Goal: Task Accomplishment & Management: Complete application form

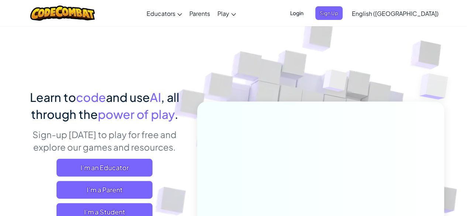
scroll to position [9, 0]
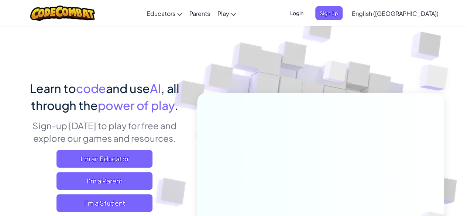
click at [308, 16] on span "Login" at bounding box center [297, 13] width 22 height 14
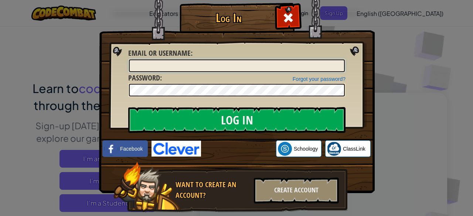
click at [168, 66] on input "Email or Username :" at bounding box center [237, 65] width 216 height 13
type input "s"
type input "StopMilkName"
click at [351, 43] on img at bounding box center [237, 85] width 276 height 215
click at [409, 48] on div "Log In Unknown Error Email or Username : StopMilkName Forgot your password? Pas…" at bounding box center [236, 108] width 473 height 216
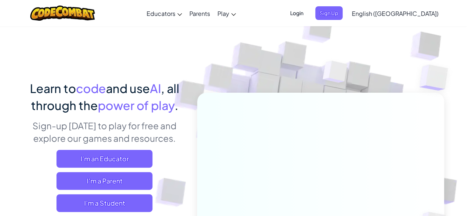
click at [308, 11] on span "Login" at bounding box center [297, 13] width 22 height 14
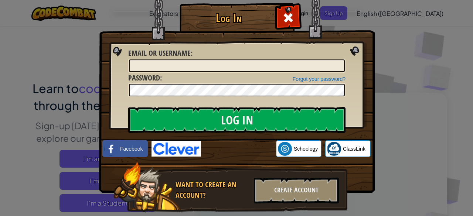
click at [395, 109] on div "Log In Unknown Error Email or Username : Forgot your password? Password : Log I…" at bounding box center [236, 108] width 473 height 216
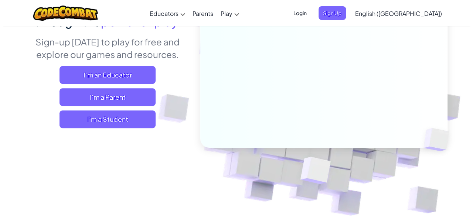
scroll to position [93, 0]
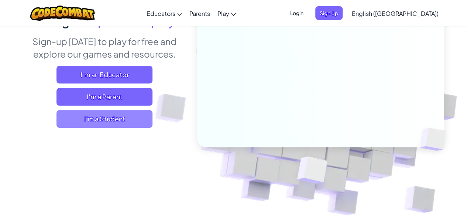
click at [103, 123] on span "I'm a Student" at bounding box center [105, 119] width 96 height 18
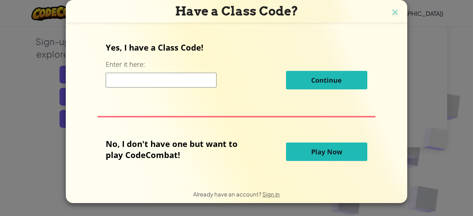
click at [178, 75] on input at bounding box center [161, 80] width 111 height 15
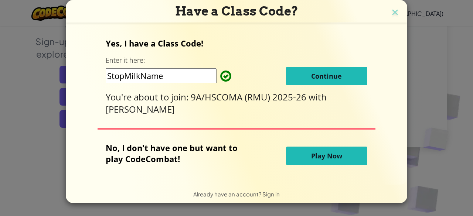
type input "StopMilkName"
click at [338, 75] on span "Continue" at bounding box center [326, 76] width 31 height 9
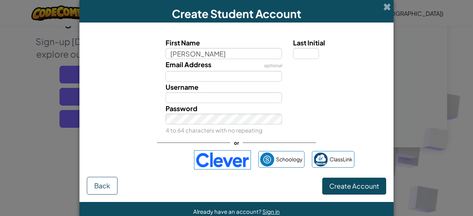
type input "[PERSON_NAME]"
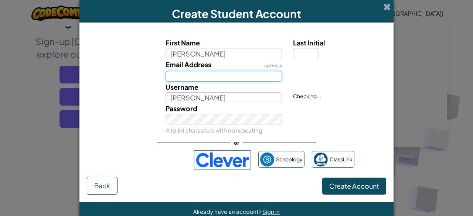
click at [228, 75] on input "Email Address" at bounding box center [224, 76] width 117 height 11
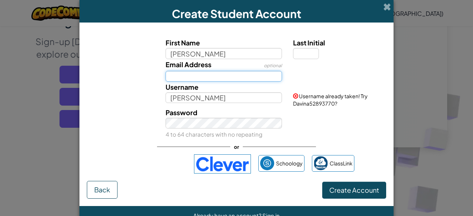
type input "[EMAIL_ADDRESS][DOMAIN_NAME]"
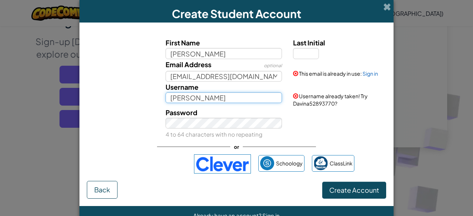
click at [222, 102] on input "[PERSON_NAME]" at bounding box center [224, 97] width 117 height 11
type input "[PERSON_NAME]"
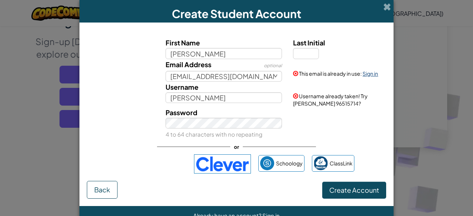
click at [363, 71] on link "Sign in" at bounding box center [370, 73] width 16 height 7
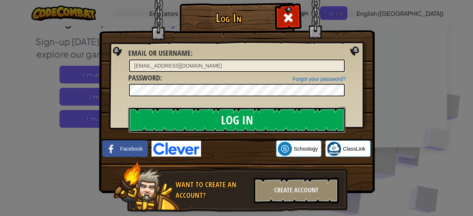
click at [229, 112] on input "Log In" at bounding box center [236, 120] width 217 height 26
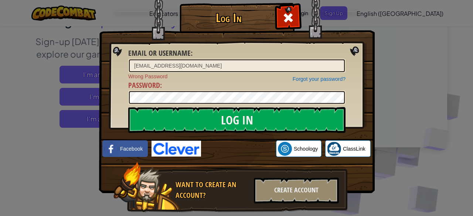
click at [443, 110] on div "Log In Email or Username : [EMAIL_ADDRESS][DOMAIN_NAME] Forgot your password? W…" at bounding box center [236, 108] width 473 height 216
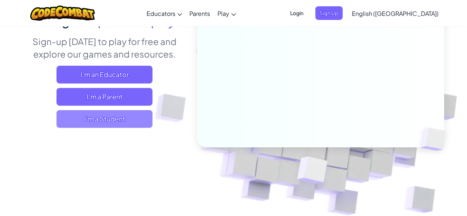
click at [91, 123] on span "I'm a Student" at bounding box center [105, 119] width 96 height 18
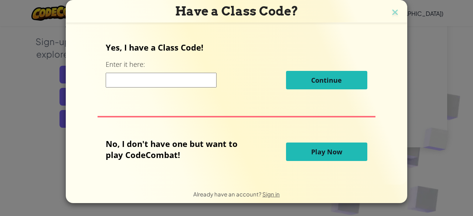
click at [154, 82] on input at bounding box center [161, 80] width 111 height 15
type input "StopMilkName"
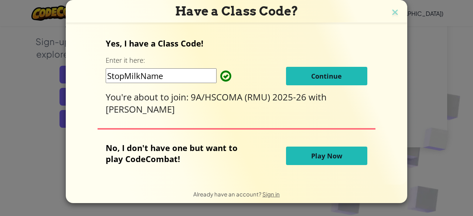
click at [313, 79] on span "Continue" at bounding box center [326, 76] width 31 height 9
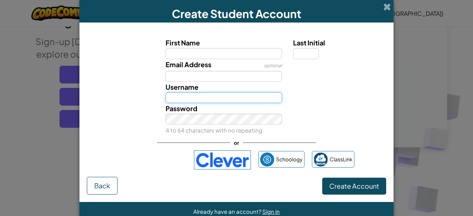
type input "[EMAIL_ADDRESS][DOMAIN_NAME]"
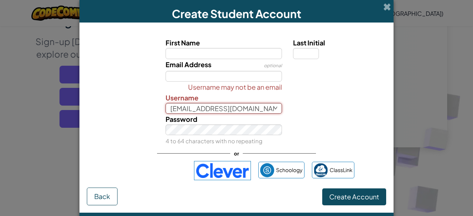
scroll to position [0, 15]
drag, startPoint x: 168, startPoint y: 108, endPoint x: 357, endPoint y: 97, distance: 189.8
click at [357, 97] on div "Username may not be an email Username [EMAIL_ADDRESS][DOMAIN_NAME]" at bounding box center [236, 98] width 307 height 32
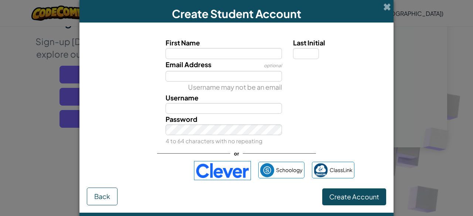
click at [310, 90] on div at bounding box center [338, 87] width 102 height 11
click at [232, 78] on input "Email Address" at bounding box center [224, 76] width 117 height 11
type input "[EMAIL_ADDRESS][DOMAIN_NAME]"
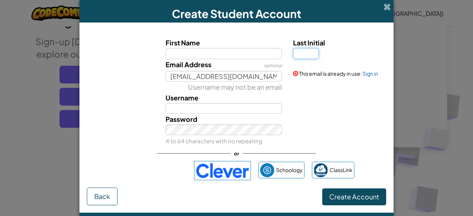
click at [294, 58] on input "Last Initial" at bounding box center [306, 53] width 26 height 11
type input "M"
click at [262, 42] on label "First Name" at bounding box center [224, 42] width 117 height 11
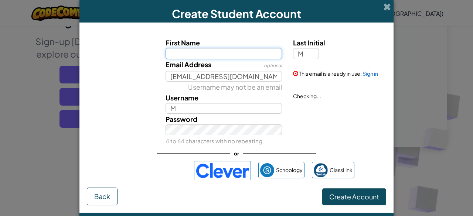
click at [262, 48] on input "First Name" at bounding box center [224, 53] width 117 height 11
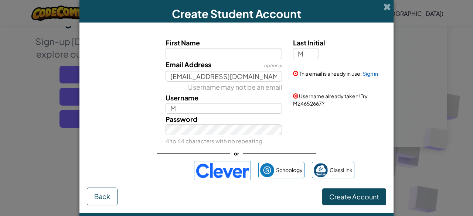
click at [262, 42] on label "First Name" at bounding box center [224, 42] width 117 height 11
click at [262, 48] on input "First Name" at bounding box center [224, 53] width 117 height 11
click at [243, 52] on input "First Name" at bounding box center [224, 53] width 117 height 11
type input "[PERSON_NAME]"
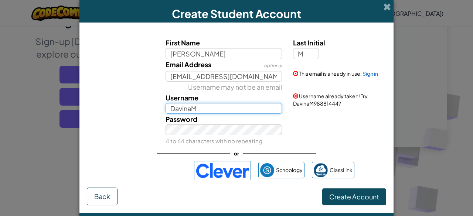
click at [197, 107] on input "DavinaM" at bounding box center [224, 108] width 117 height 11
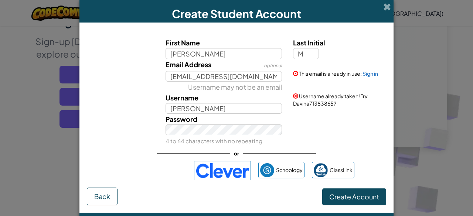
click at [249, 114] on div "Password 4 to 64 characters with no repeating" at bounding box center [224, 130] width 128 height 33
click at [249, 111] on input "[PERSON_NAME]" at bounding box center [224, 108] width 117 height 11
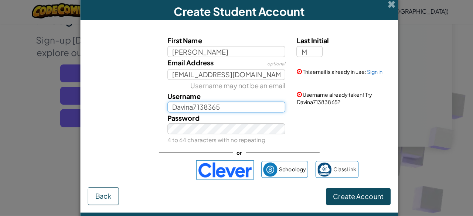
scroll to position [92, 0]
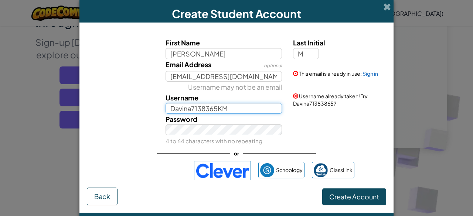
type input "Davina7138365KM"
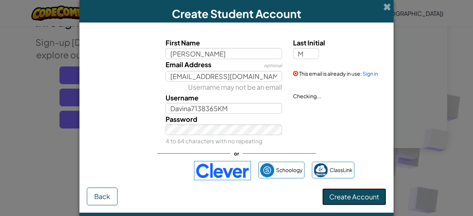
click at [330, 191] on button "Create Account" at bounding box center [354, 196] width 64 height 17
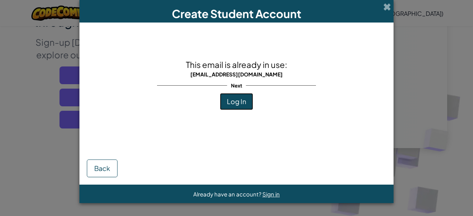
click at [237, 102] on span "Log In" at bounding box center [236, 101] width 19 height 8
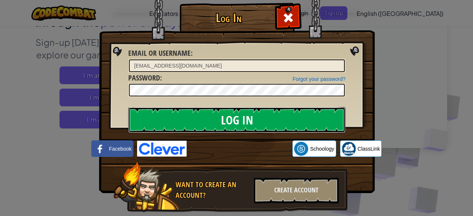
click at [239, 116] on input "Log In" at bounding box center [236, 120] width 217 height 26
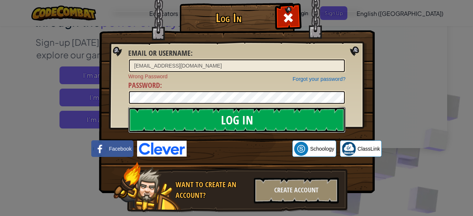
drag, startPoint x: 241, startPoint y: 117, endPoint x: 221, endPoint y: 109, distance: 21.9
click at [221, 109] on input "Log In" at bounding box center [236, 120] width 217 height 26
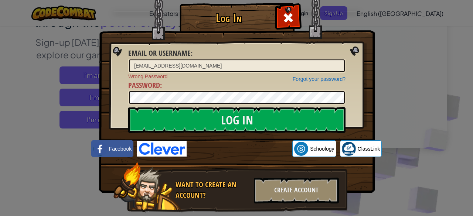
click at [378, 52] on div "Log In Email or Username : [EMAIL_ADDRESS][DOMAIN_NAME] Forgot your password? W…" at bounding box center [236, 108] width 473 height 216
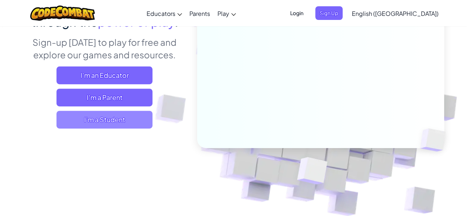
click at [95, 121] on span "I'm a Student" at bounding box center [105, 120] width 96 height 18
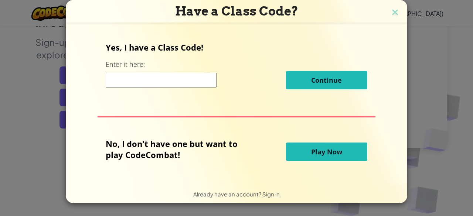
click at [167, 85] on input at bounding box center [161, 80] width 111 height 15
type input "StopMilkName"
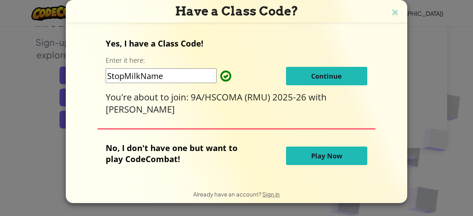
click at [331, 81] on button "Continue" at bounding box center [326, 76] width 81 height 18
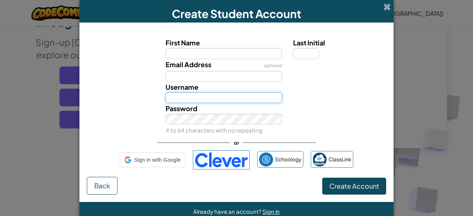
type input "[EMAIL_ADDRESS][DOMAIN_NAME]"
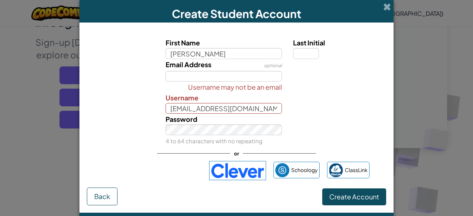
type input "[PERSON_NAME]"
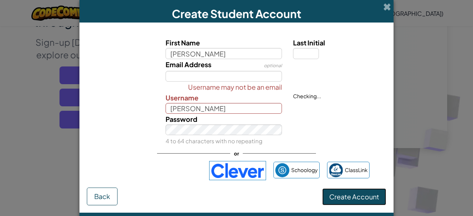
click at [337, 193] on span "Create Account" at bounding box center [354, 197] width 50 height 8
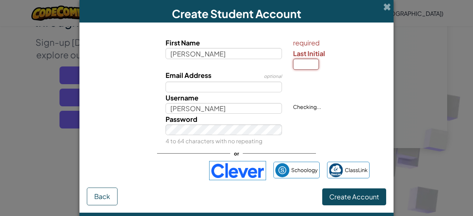
click at [300, 66] on input "Last Initial" at bounding box center [306, 64] width 26 height 11
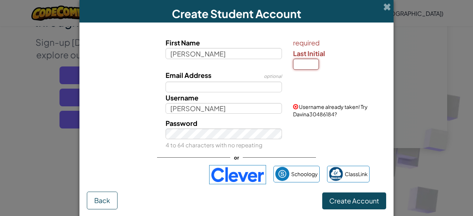
type input "M"
click at [338, 203] on span "Create Account" at bounding box center [354, 201] width 50 height 8
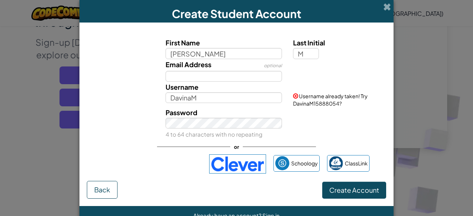
click at [338, 203] on form "First Name [PERSON_NAME] Last Initial M Email Address optional Username DavinaM…" at bounding box center [236, 115] width 314 height 184
click at [212, 102] on input "DavinaM" at bounding box center [224, 97] width 117 height 11
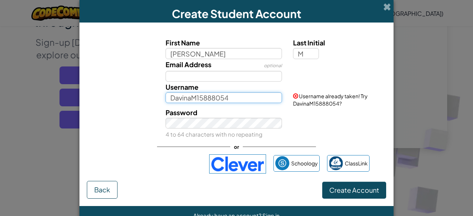
type input "DavinaM15888054"
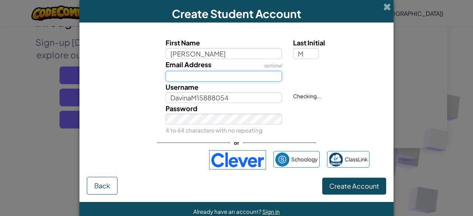
click at [237, 76] on input "Email Address" at bounding box center [224, 76] width 117 height 11
type input "[EMAIL_ADDRESS][DOMAIN_NAME]"
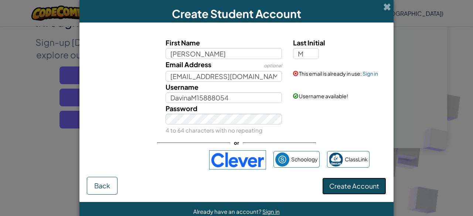
click at [338, 182] on button "Create Account" at bounding box center [354, 186] width 64 height 17
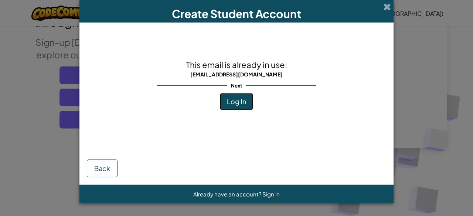
click at [235, 101] on span "Log In" at bounding box center [236, 101] width 19 height 8
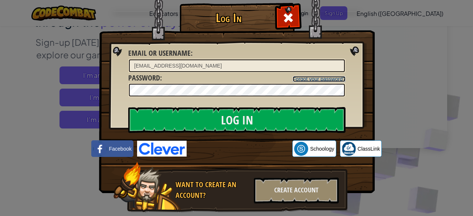
click at [293, 78] on link "Forgot your password?" at bounding box center [319, 79] width 53 height 6
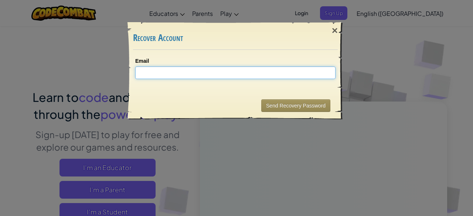
click at [207, 76] on input "Email" at bounding box center [235, 73] width 200 height 13
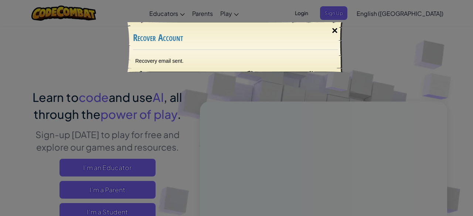
click at [333, 28] on div "×" at bounding box center [334, 30] width 17 height 21
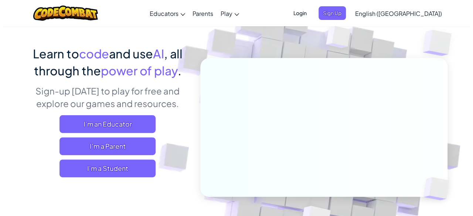
scroll to position [44, 0]
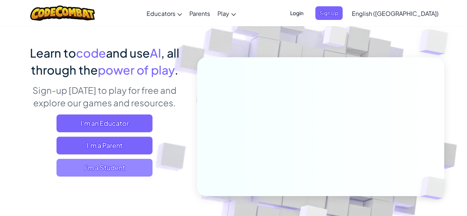
drag, startPoint x: 119, startPoint y: 159, endPoint x: 115, endPoint y: 172, distance: 13.8
click at [115, 172] on div "I'm an Educator I'm a Parent I'm a Student" at bounding box center [104, 146] width 163 height 62
click at [115, 172] on span "I'm a Student" at bounding box center [105, 168] width 96 height 18
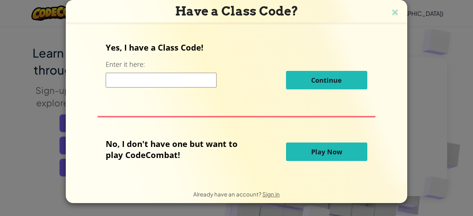
click at [171, 82] on input at bounding box center [161, 80] width 111 height 15
type input "StopMilkName"
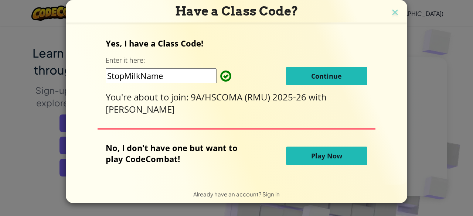
click at [331, 78] on span "Continue" at bounding box center [326, 76] width 31 height 9
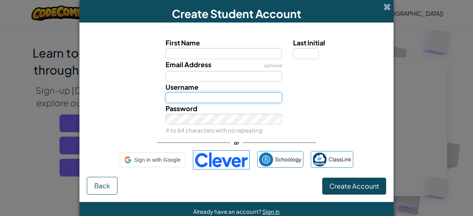
type input "[EMAIL_ADDRESS][DOMAIN_NAME]"
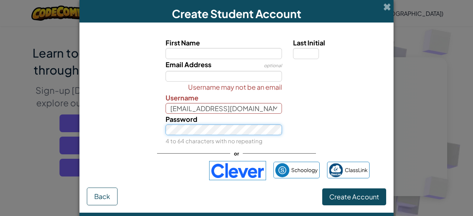
click at [322, 188] on button "Create Account" at bounding box center [354, 196] width 64 height 17
click at [319, 108] on div "Username may not be an email Username [EMAIL_ADDRESS][DOMAIN_NAME]" at bounding box center [236, 98] width 307 height 32
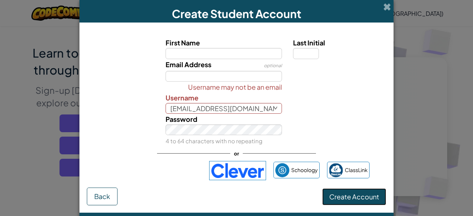
click at [333, 197] on span "Create Account" at bounding box center [354, 197] width 50 height 8
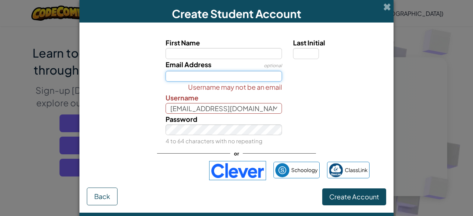
click at [213, 72] on input "Email Address" at bounding box center [224, 76] width 117 height 11
type input "[EMAIL_ADDRESS][DOMAIN_NAME]"
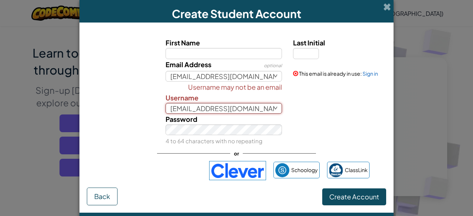
scroll to position [0, 15]
drag, startPoint x: 168, startPoint y: 108, endPoint x: 382, endPoint y: 102, distance: 214.8
click at [382, 102] on div "Username may not be an email Username [EMAIL_ADDRESS][DOMAIN_NAME]" at bounding box center [236, 98] width 307 height 32
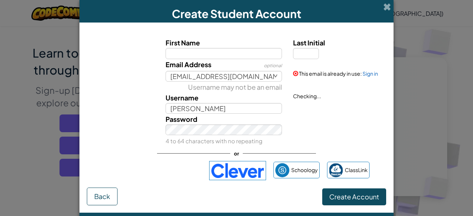
click at [382, 102] on div "Username may not be an email Username [PERSON_NAME] Checking..." at bounding box center [236, 98] width 307 height 32
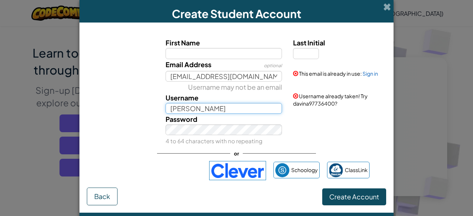
click at [209, 107] on input "[PERSON_NAME]" at bounding box center [224, 108] width 117 height 11
type input "davina977366400"
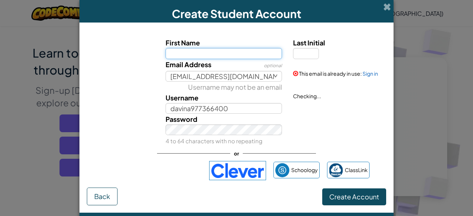
click at [242, 54] on input "First Name" at bounding box center [224, 53] width 117 height 11
type input "[PERSON_NAME]"
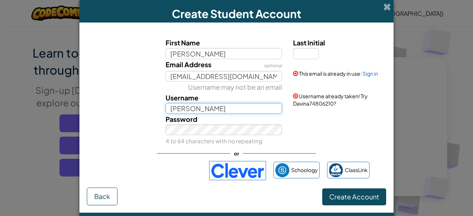
click at [227, 109] on input "[PERSON_NAME]" at bounding box center [224, 108] width 117 height 11
type input "Davina74806210"
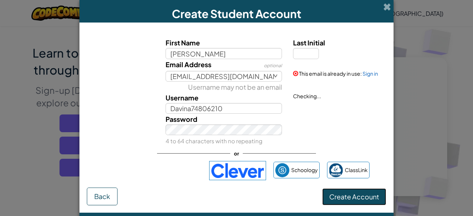
click at [361, 190] on button "Create Account" at bounding box center [354, 196] width 64 height 17
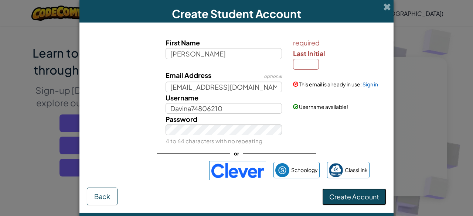
click at [358, 196] on span "Create Account" at bounding box center [354, 197] width 50 height 8
click at [295, 65] on input "Last Initial" at bounding box center [306, 64] width 26 height 11
type input "M"
type input "DavinaM"
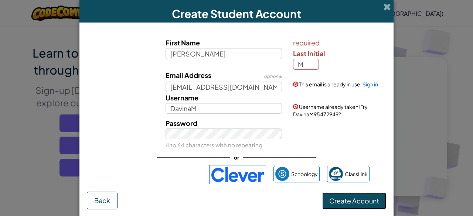
click at [344, 204] on span "Create Account" at bounding box center [354, 201] width 50 height 8
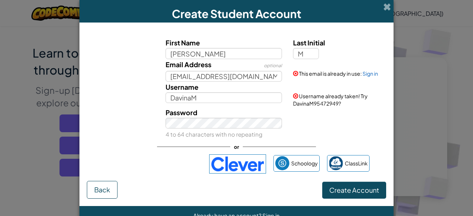
click at [236, 89] on div "Username [PERSON_NAME]" at bounding box center [224, 92] width 128 height 21
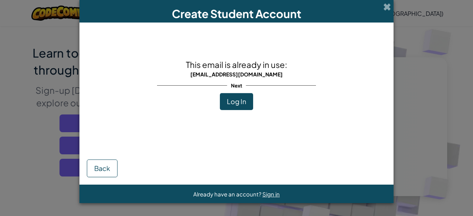
click at [246, 103] on button "Log In" at bounding box center [236, 101] width 33 height 17
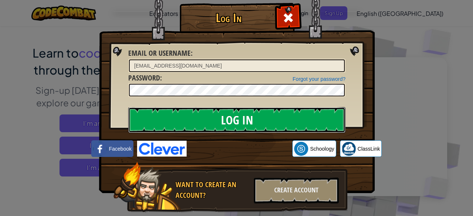
click at [298, 124] on input "Log In" at bounding box center [236, 120] width 217 height 26
click at [298, 120] on input "Log In" at bounding box center [236, 120] width 217 height 26
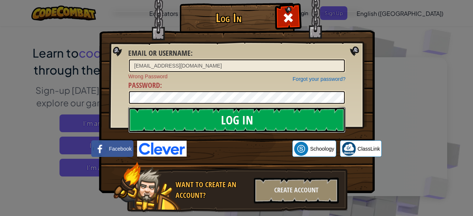
click at [235, 124] on input "Log In" at bounding box center [236, 120] width 217 height 26
